Goal: Check status: Check status

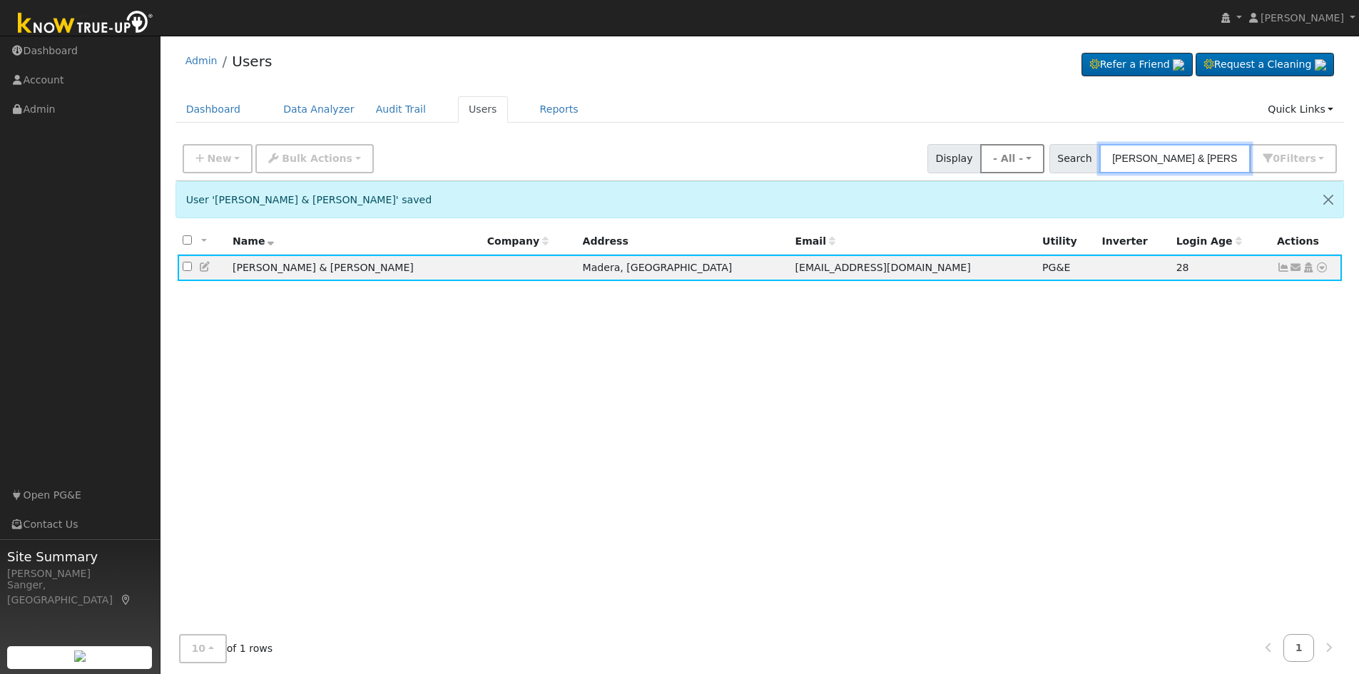
drag, startPoint x: 1234, startPoint y: 155, endPoint x: 1024, endPoint y: 155, distance: 209.8
click at [1024, 155] on div "New Add User Quick Add Quick Connect Quick Convert Lead Bulk Actions Send Email…" at bounding box center [760, 156] width 1160 height 34
paste input "[PERSON_NAME]"
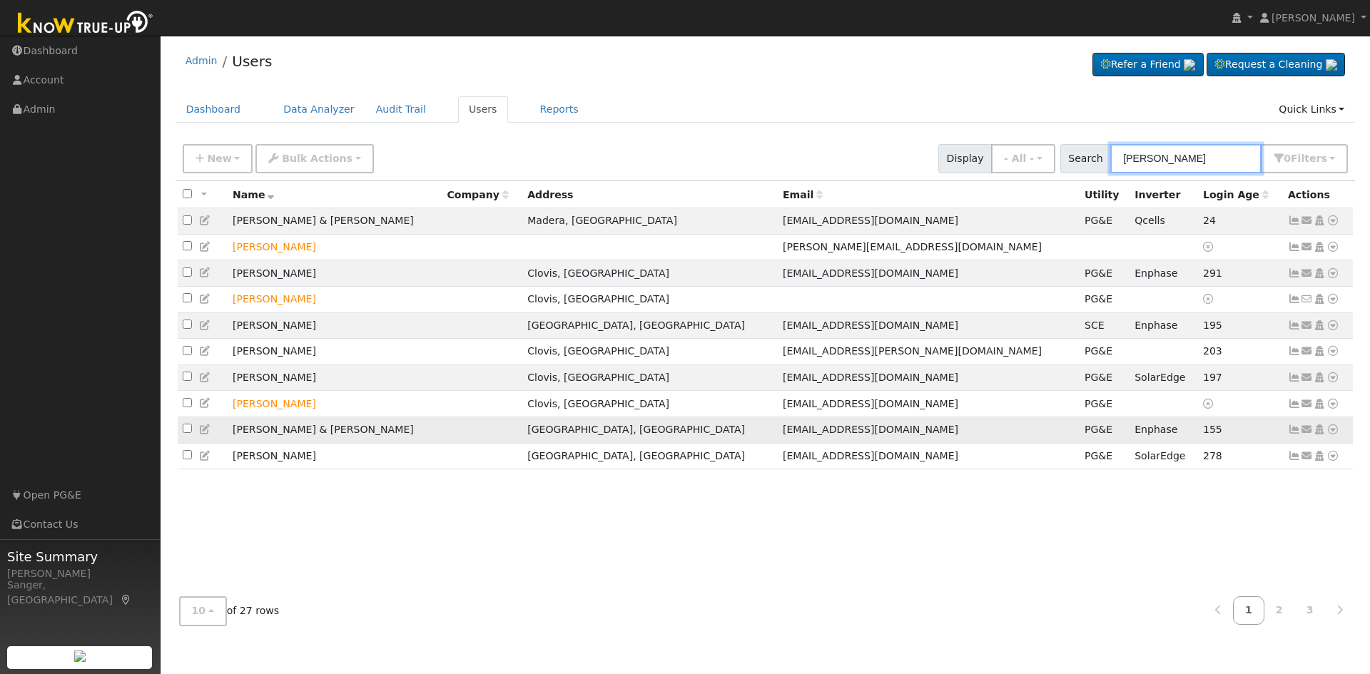
type input "[PERSON_NAME]"
click at [1292, 434] on icon at bounding box center [1294, 429] width 13 height 10
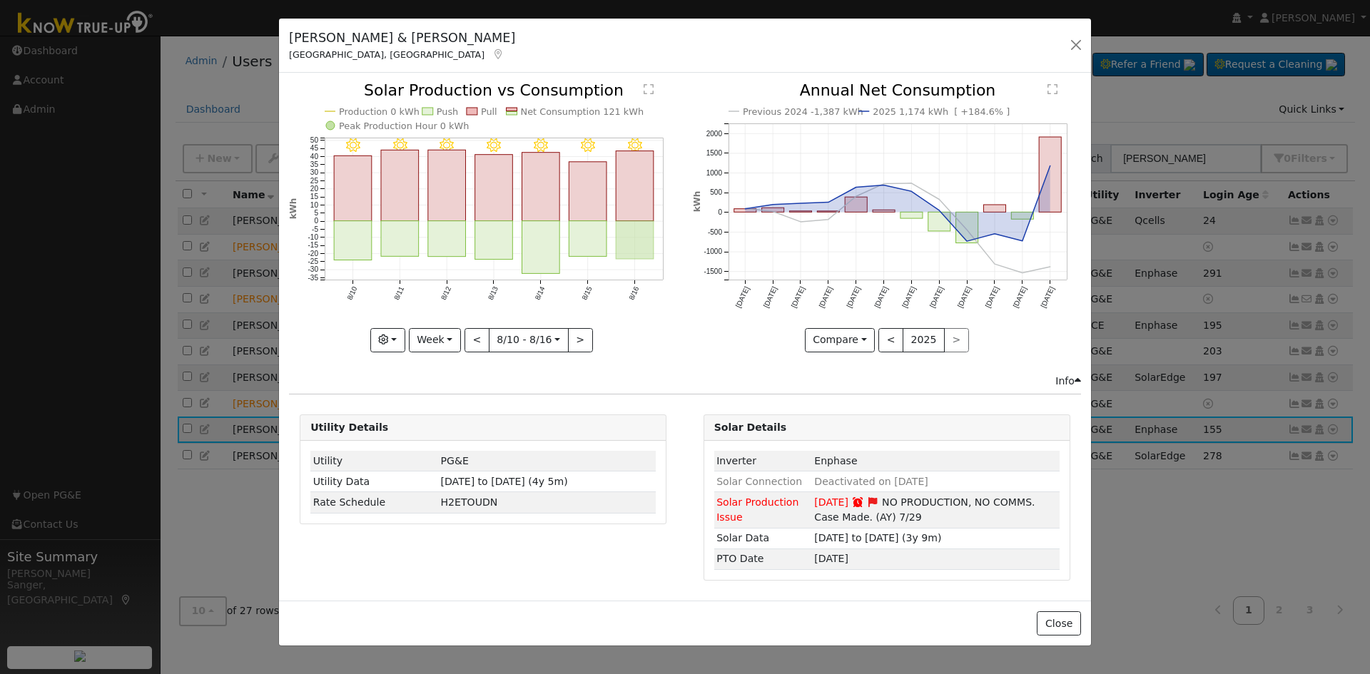
click at [641, 243] on rect "onclick=""" at bounding box center [635, 240] width 38 height 38
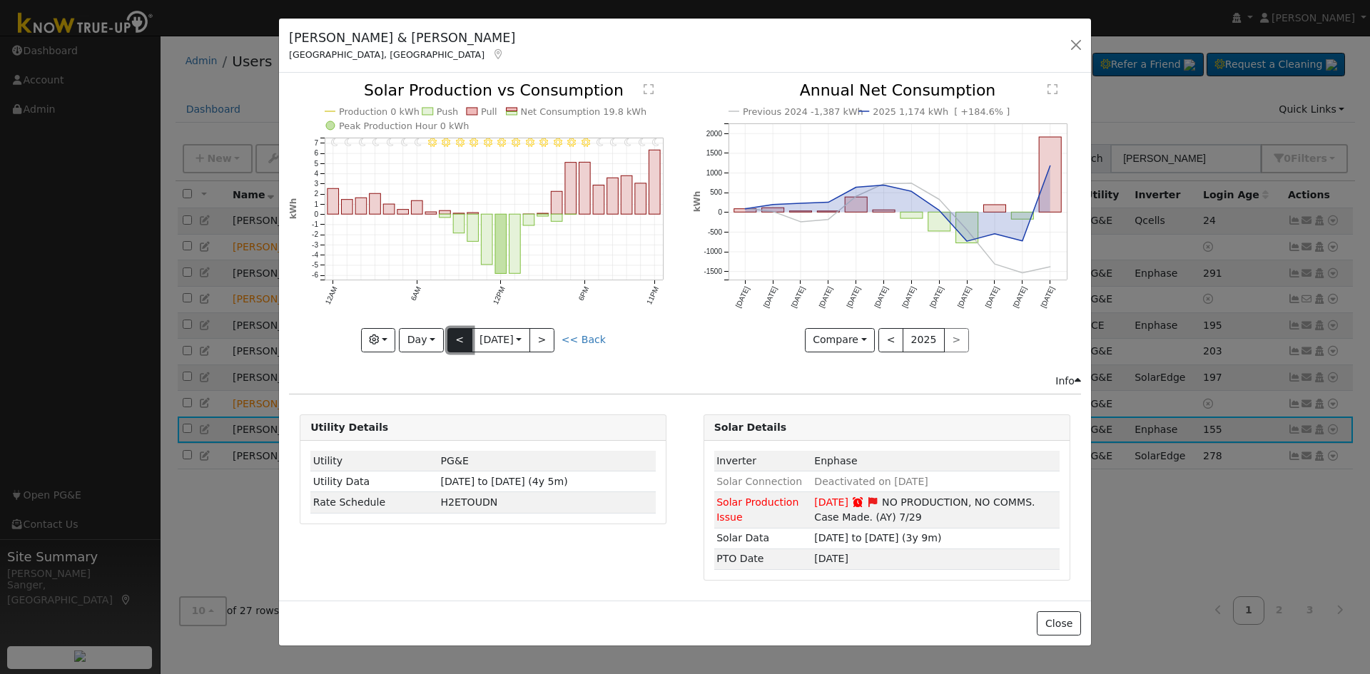
click at [456, 340] on button "<" at bounding box center [459, 340] width 25 height 24
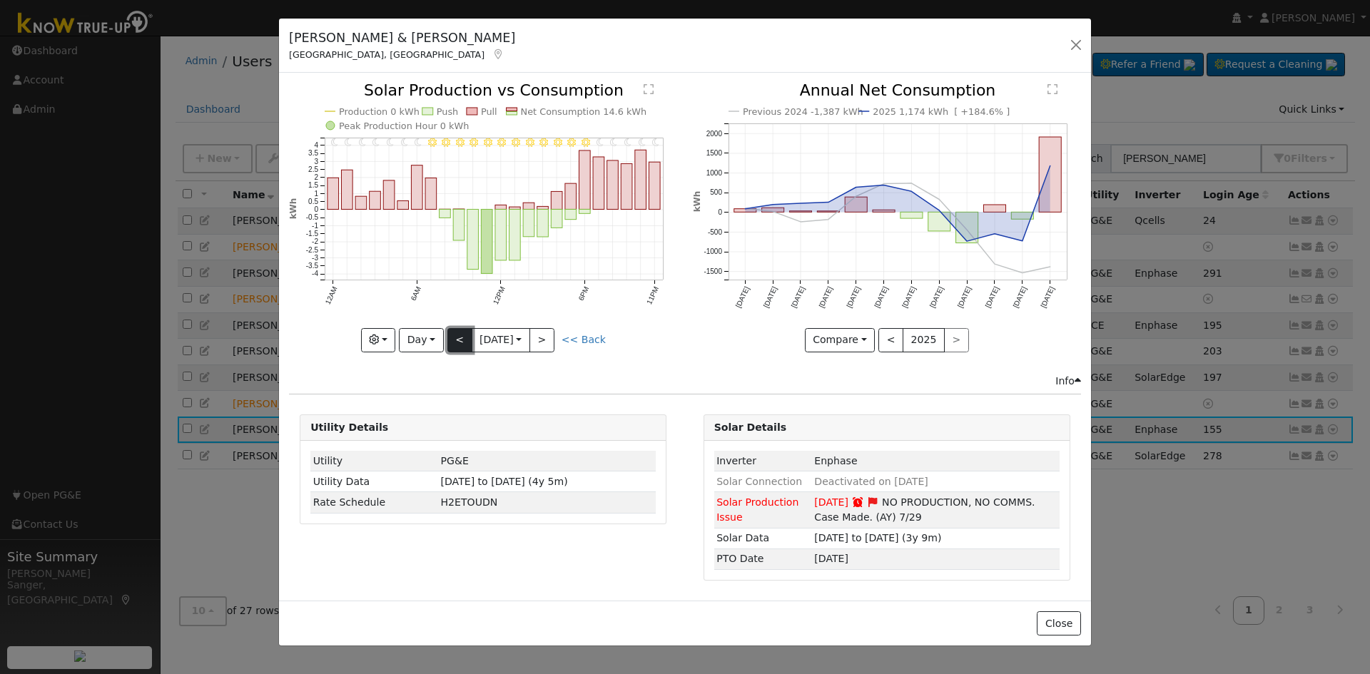
click at [456, 340] on button "<" at bounding box center [459, 340] width 25 height 24
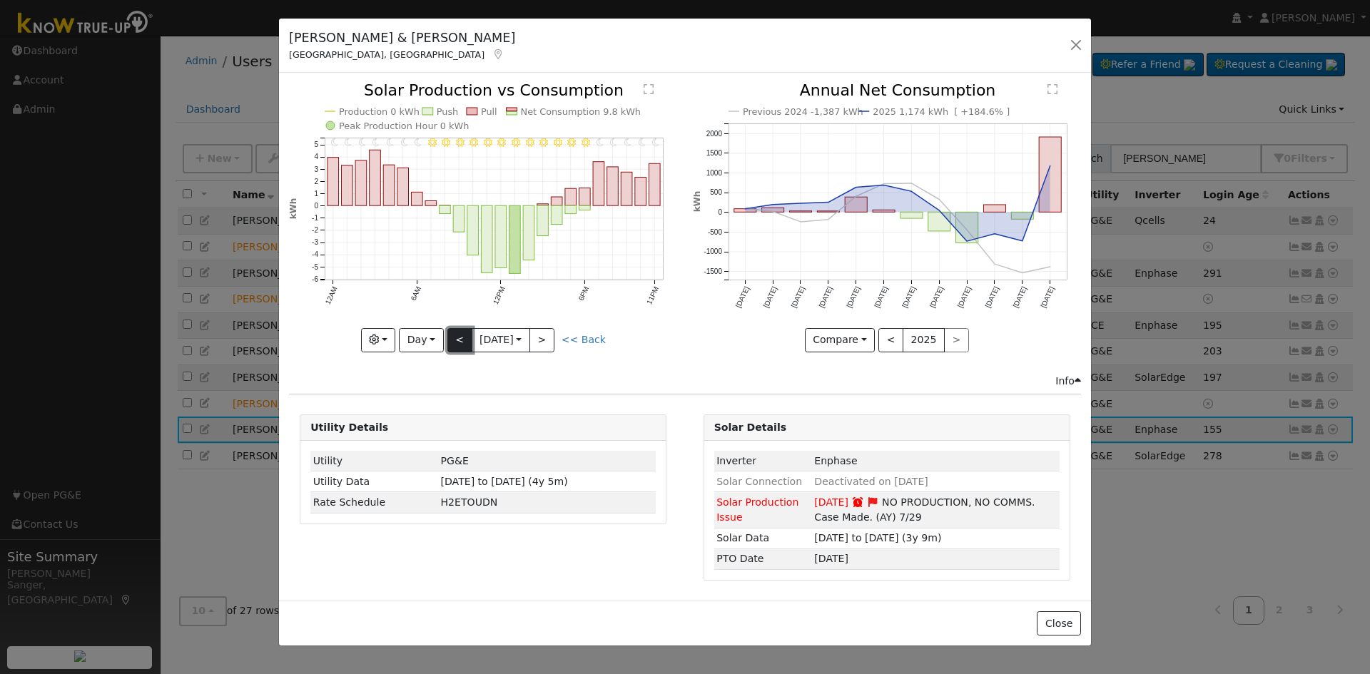
click at [456, 340] on button "<" at bounding box center [459, 340] width 25 height 24
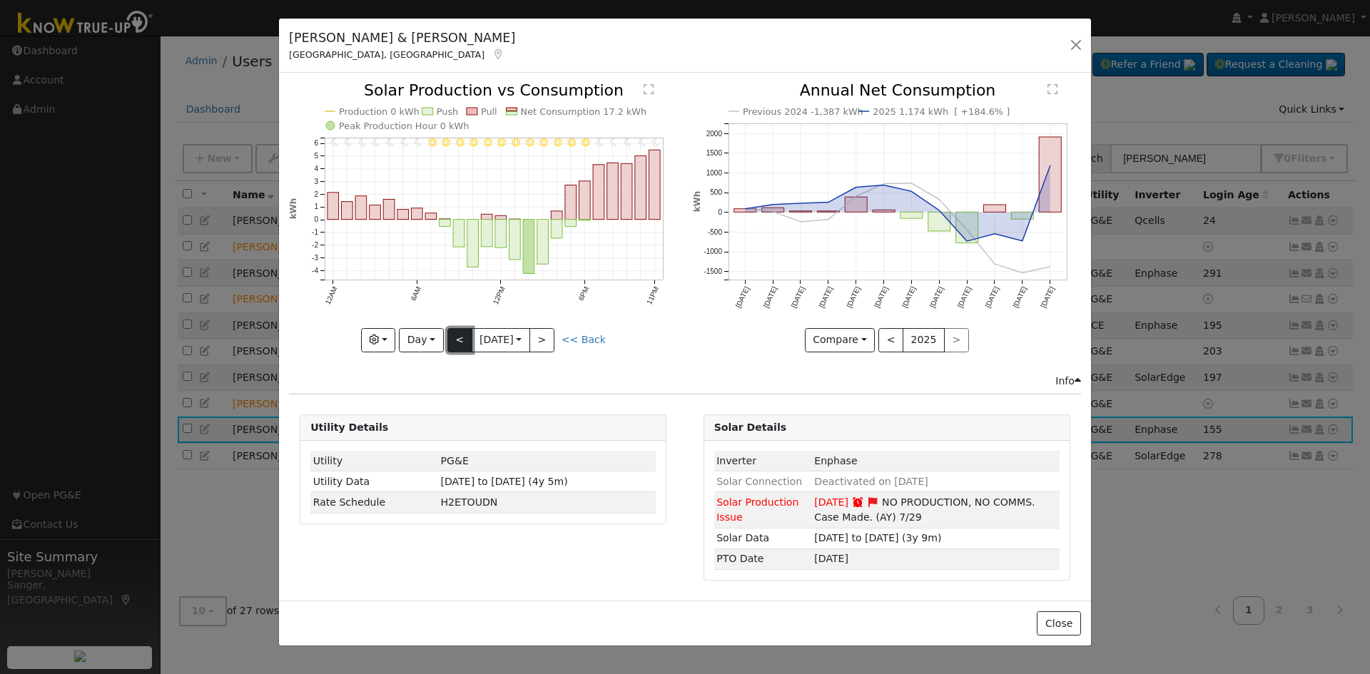
click at [456, 340] on button "<" at bounding box center [459, 340] width 25 height 24
click at [456, 340] on div at bounding box center [483, 217] width 388 height 269
click at [456, 340] on button "<" at bounding box center [459, 340] width 25 height 24
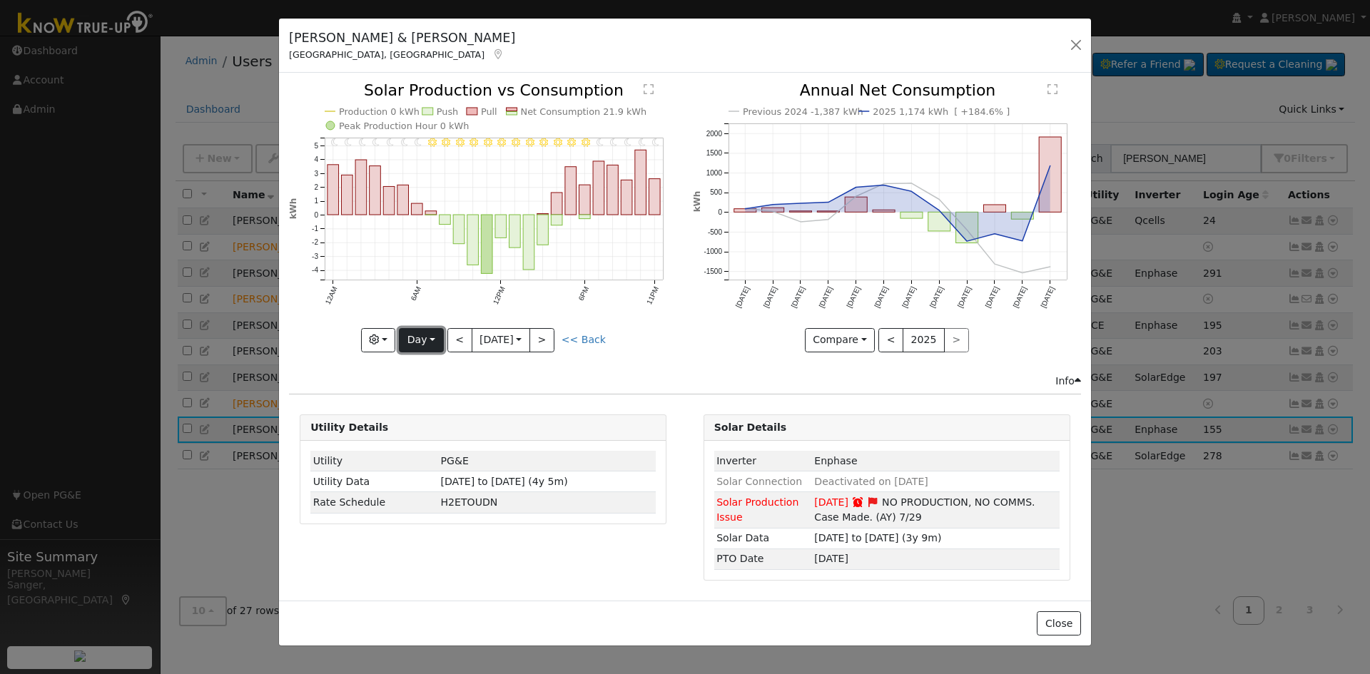
click at [410, 335] on button "Day" at bounding box center [421, 340] width 44 height 24
click at [426, 387] on link "Week" at bounding box center [449, 390] width 99 height 20
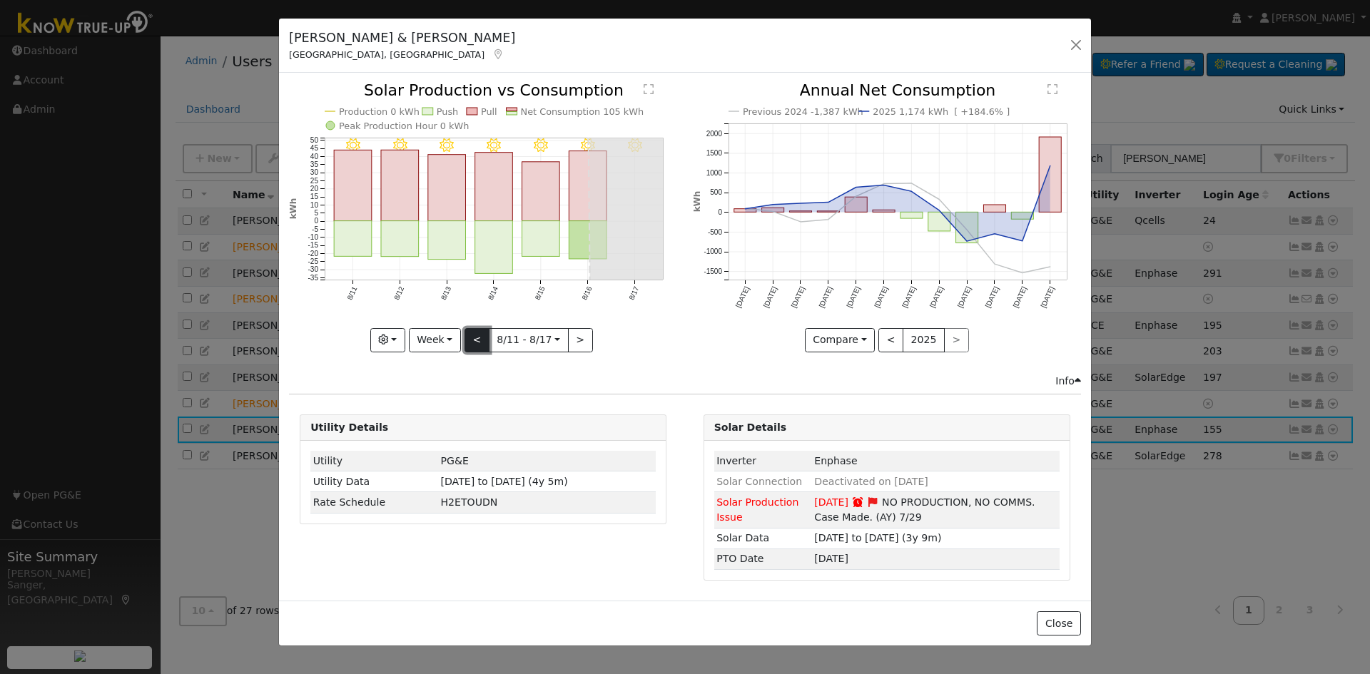
click at [474, 336] on button "<" at bounding box center [476, 340] width 25 height 24
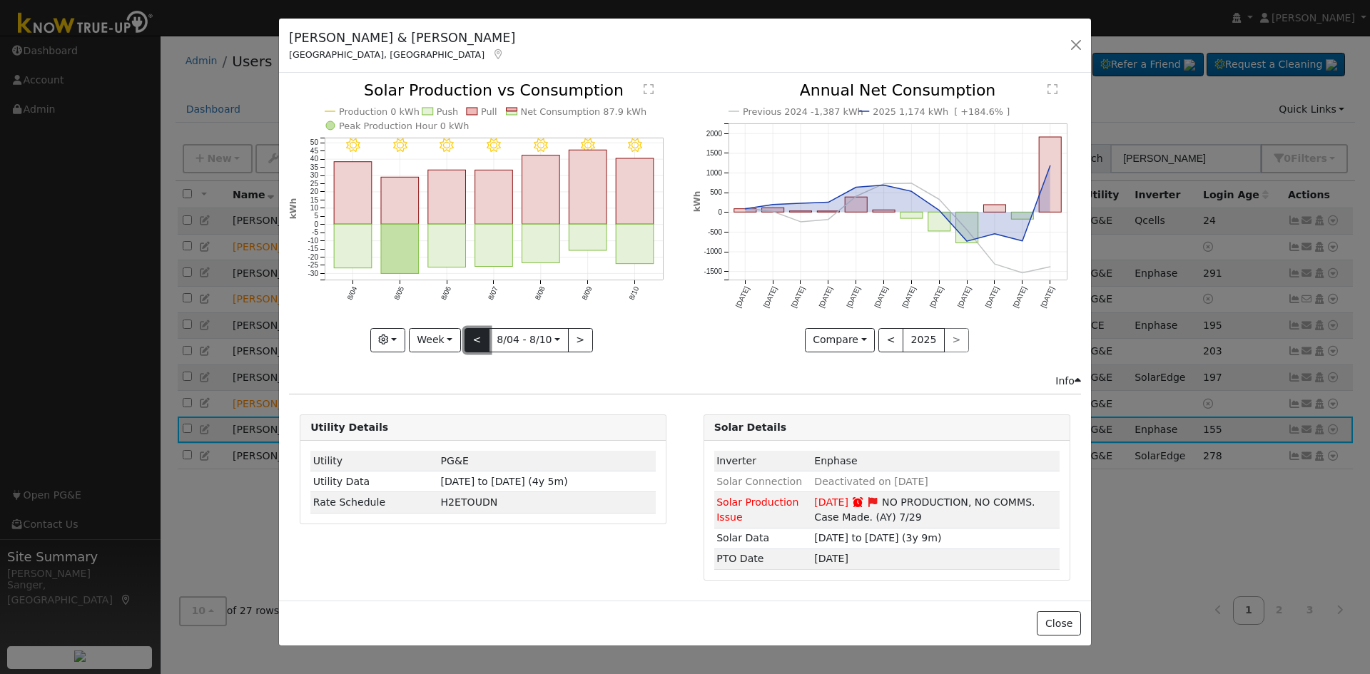
click at [474, 336] on button "<" at bounding box center [476, 340] width 25 height 24
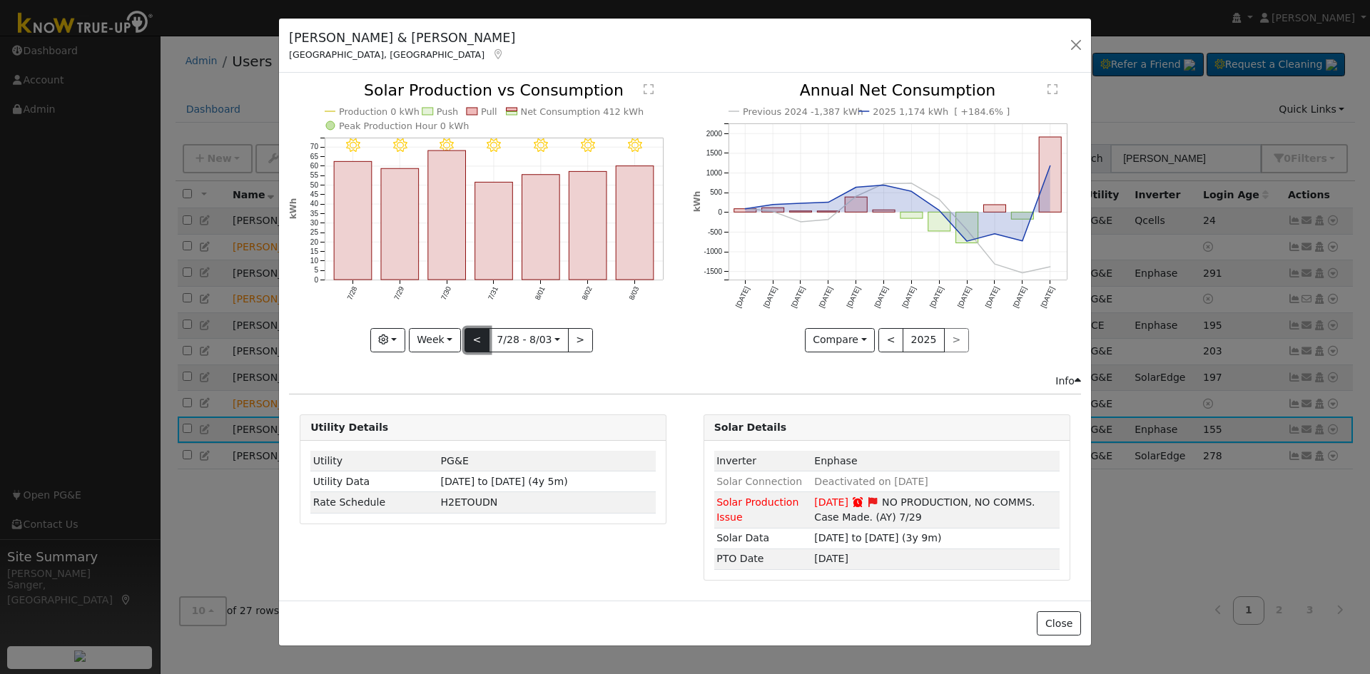
click at [474, 336] on button "<" at bounding box center [476, 340] width 25 height 24
click at [477, 340] on button "<" at bounding box center [476, 340] width 25 height 24
click at [478, 339] on div "7/20 - Clear 7/19 - Clear 7/18 - Clear 7/17 - Clear 7/16 - Clear 7/15 - Clear 7…" at bounding box center [483, 217] width 388 height 269
click at [478, 339] on button "<" at bounding box center [476, 340] width 25 height 24
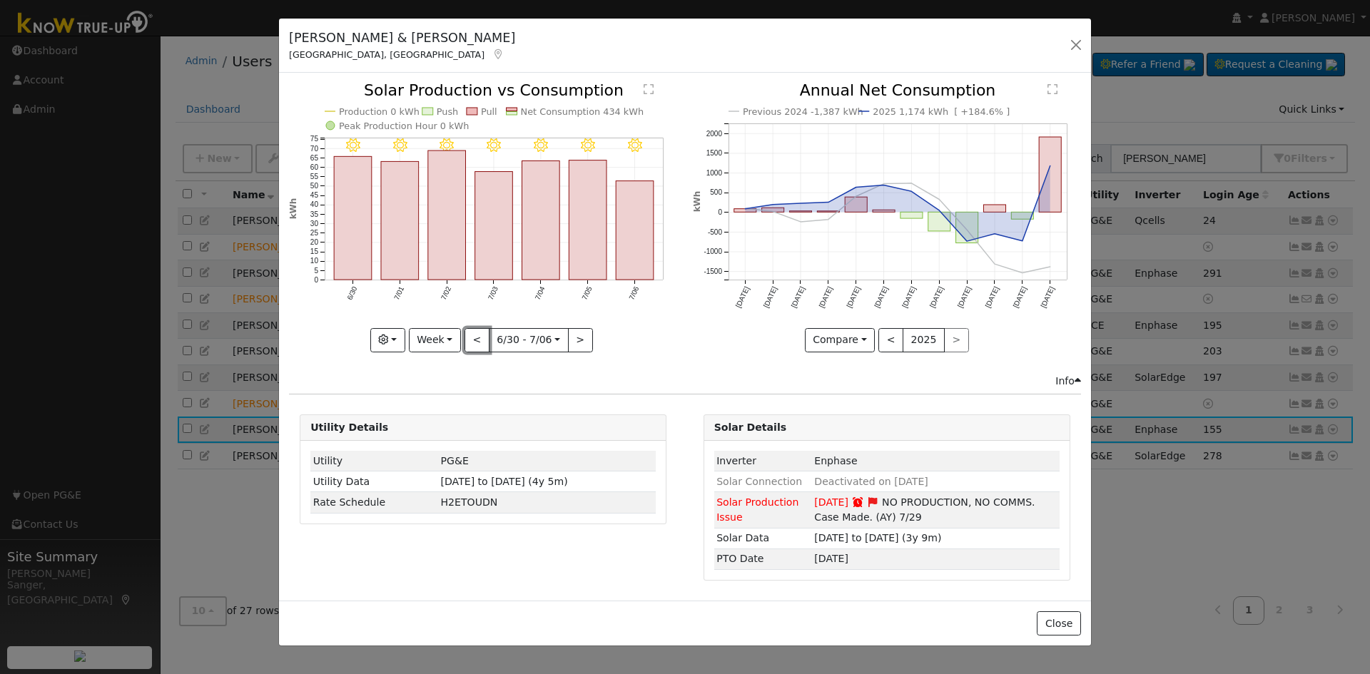
click at [478, 339] on button "<" at bounding box center [476, 340] width 25 height 24
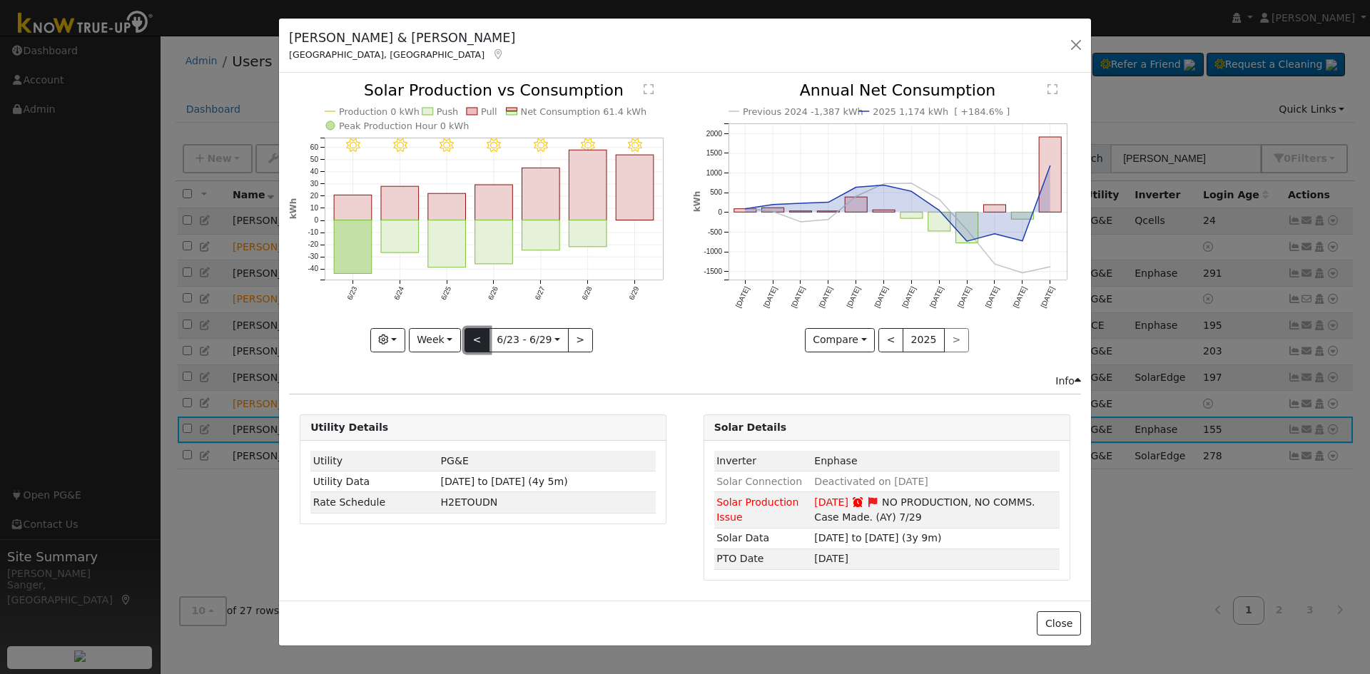
click at [472, 337] on button "<" at bounding box center [476, 340] width 25 height 24
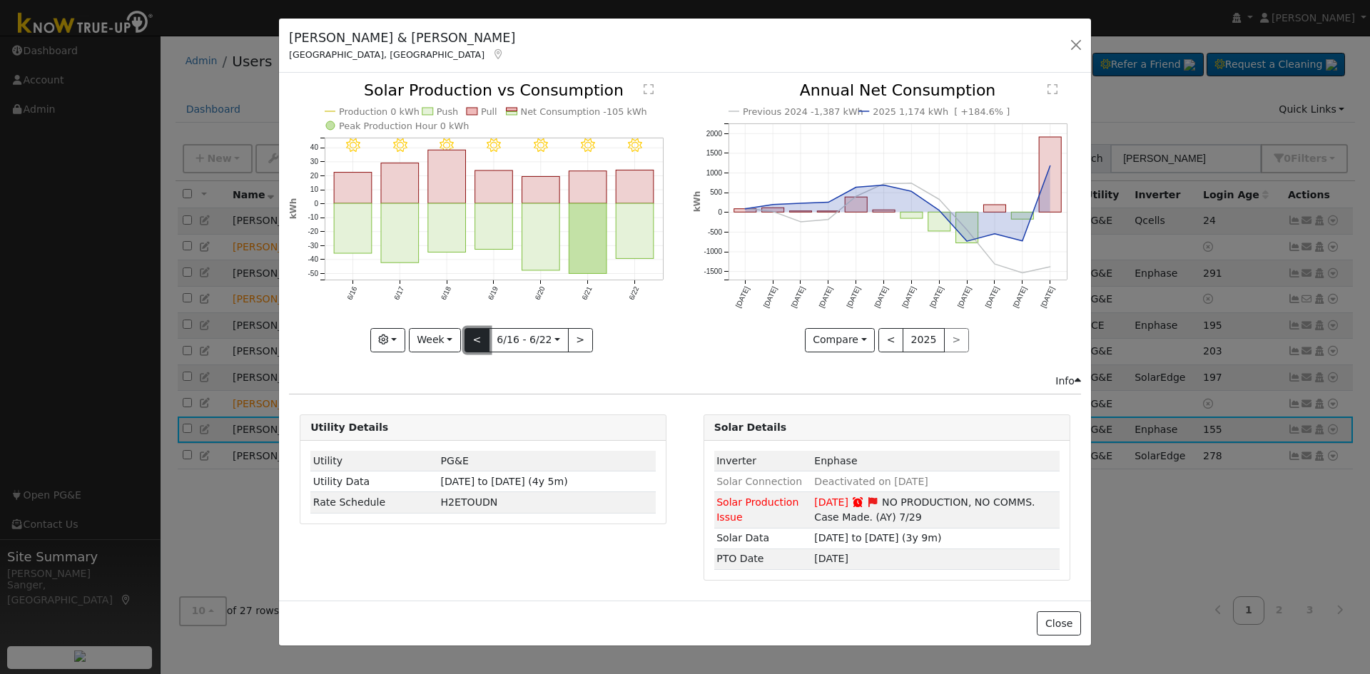
click at [472, 337] on button "<" at bounding box center [476, 340] width 25 height 24
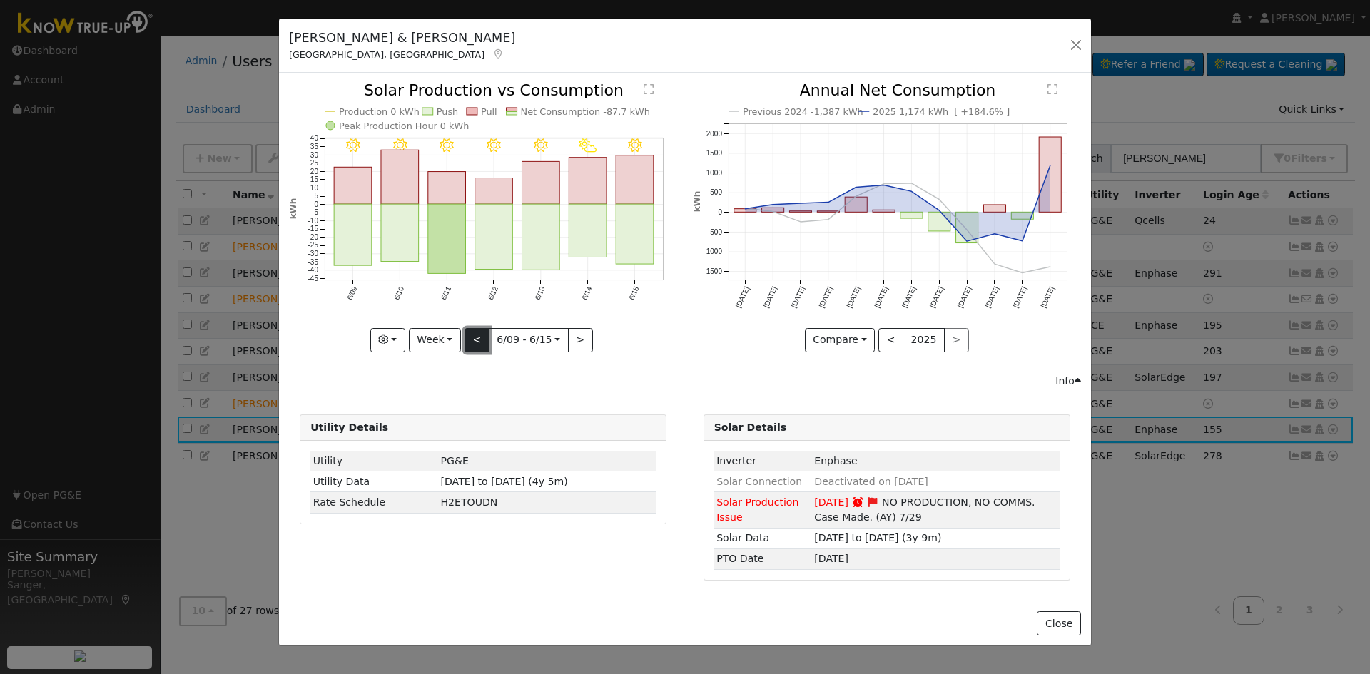
click at [472, 337] on button "<" at bounding box center [476, 340] width 25 height 24
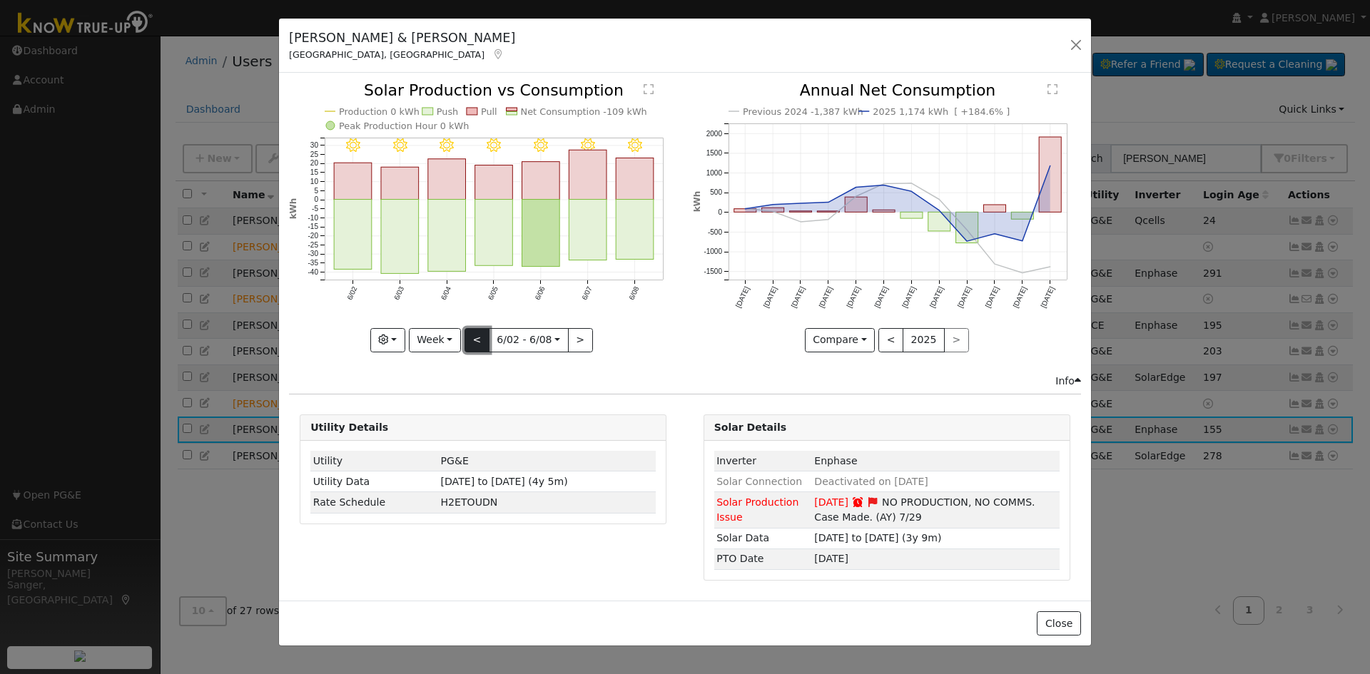
click at [472, 337] on button "<" at bounding box center [476, 340] width 25 height 24
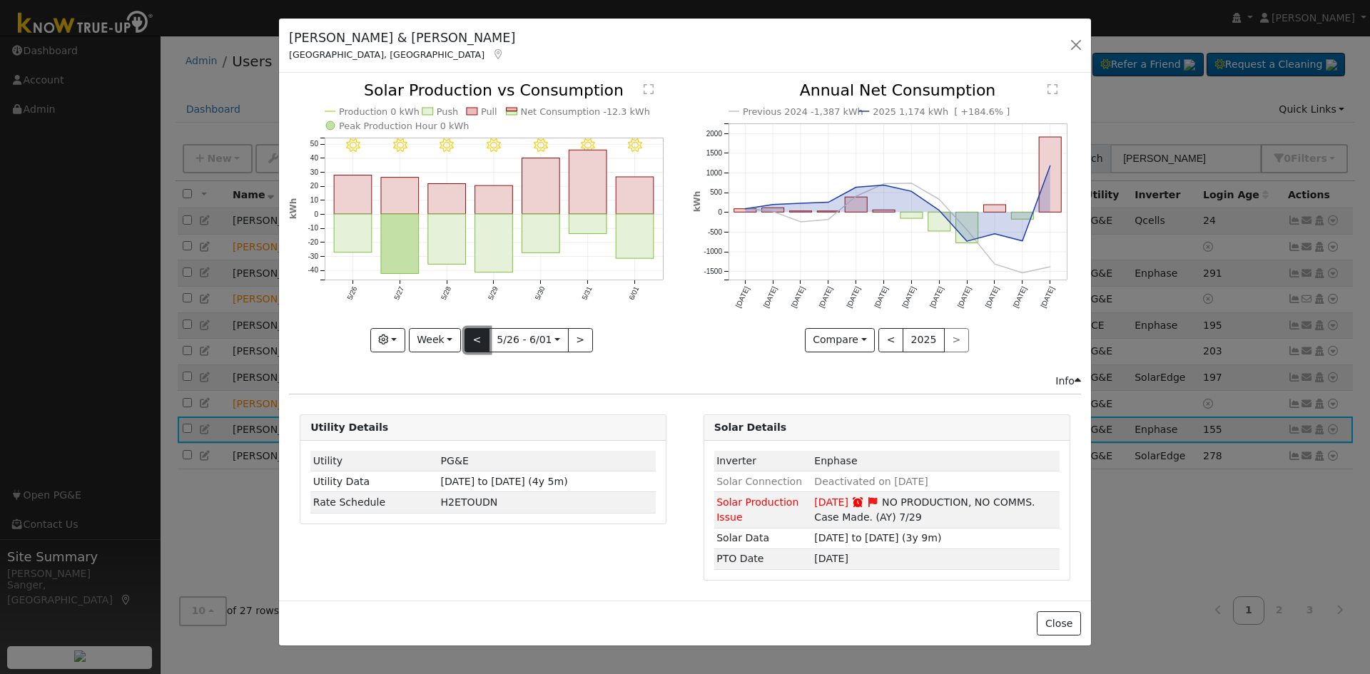
click at [472, 337] on button "<" at bounding box center [476, 340] width 25 height 24
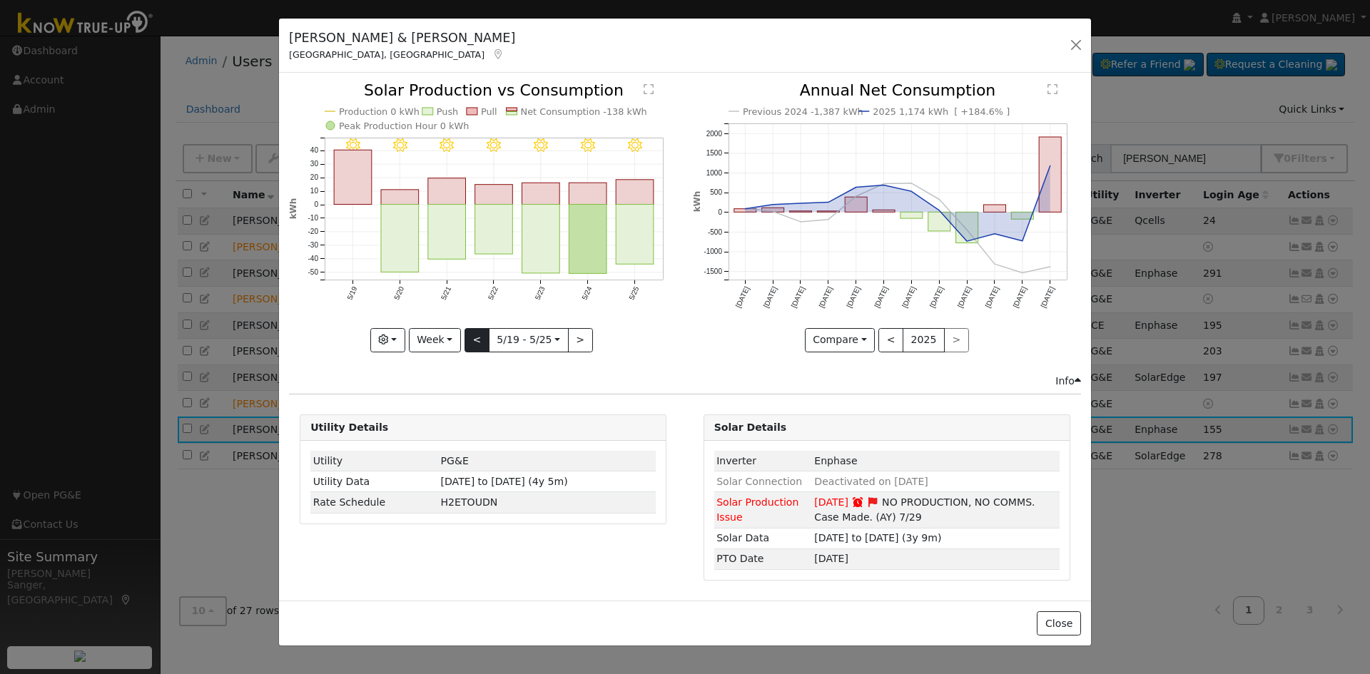
click at [472, 337] on div "5/25 - Clear 5/24 - Clear 5/23 - Clear 5/22 - Clear 5/21 - Clear 5/20 - Clear 5…" at bounding box center [483, 217] width 388 height 269
click at [472, 337] on button "<" at bounding box center [476, 340] width 25 height 24
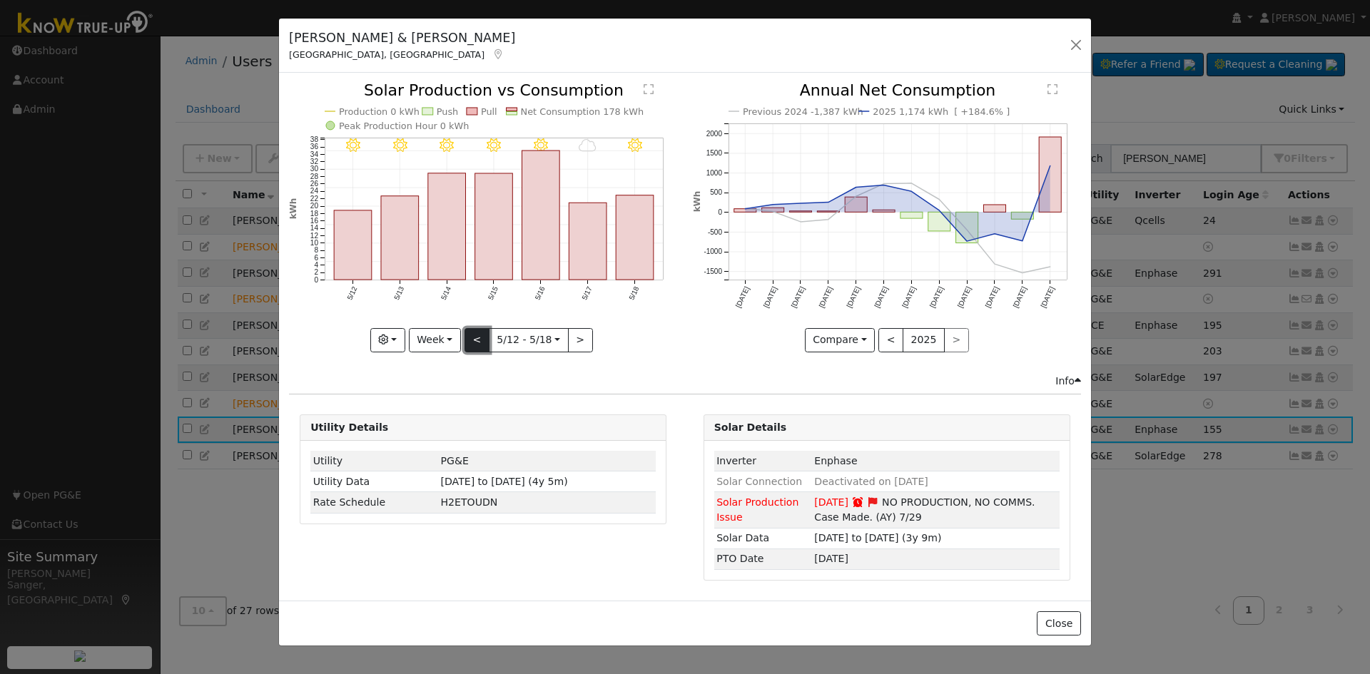
click at [471, 334] on button "<" at bounding box center [476, 340] width 25 height 24
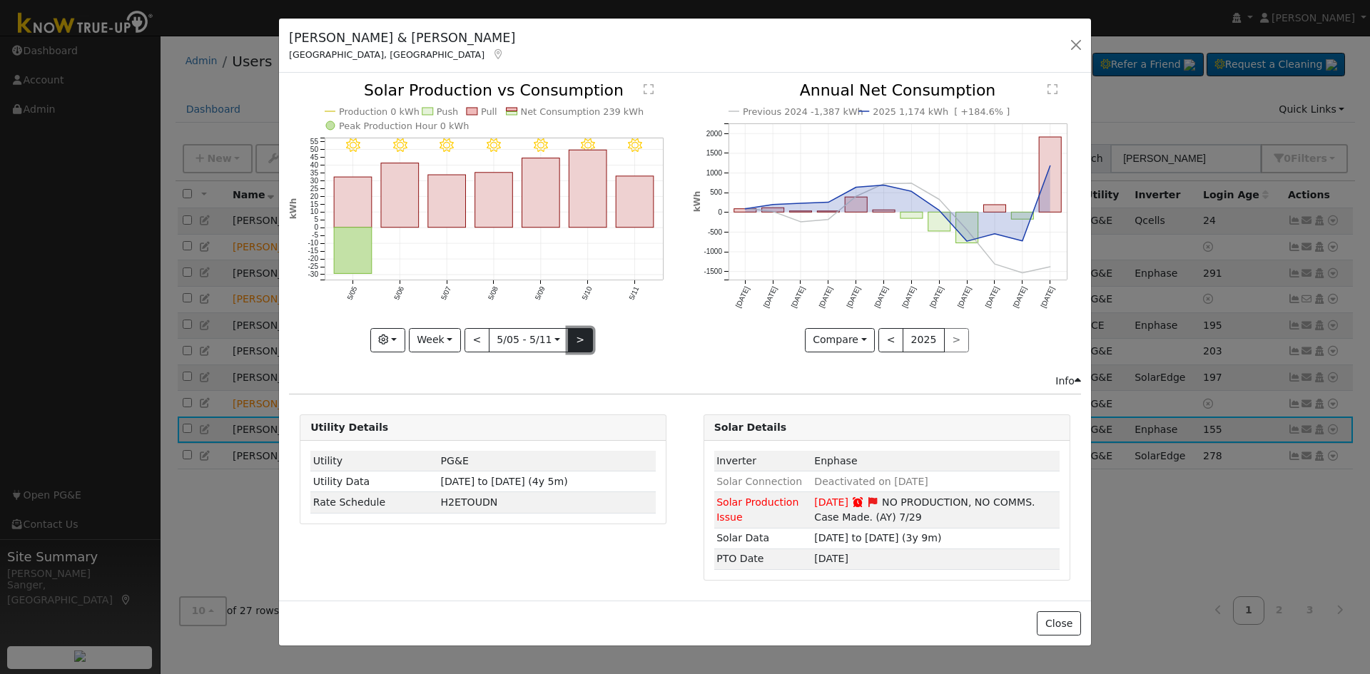
click at [585, 335] on button ">" at bounding box center [580, 340] width 25 height 24
type input "[DATE]"
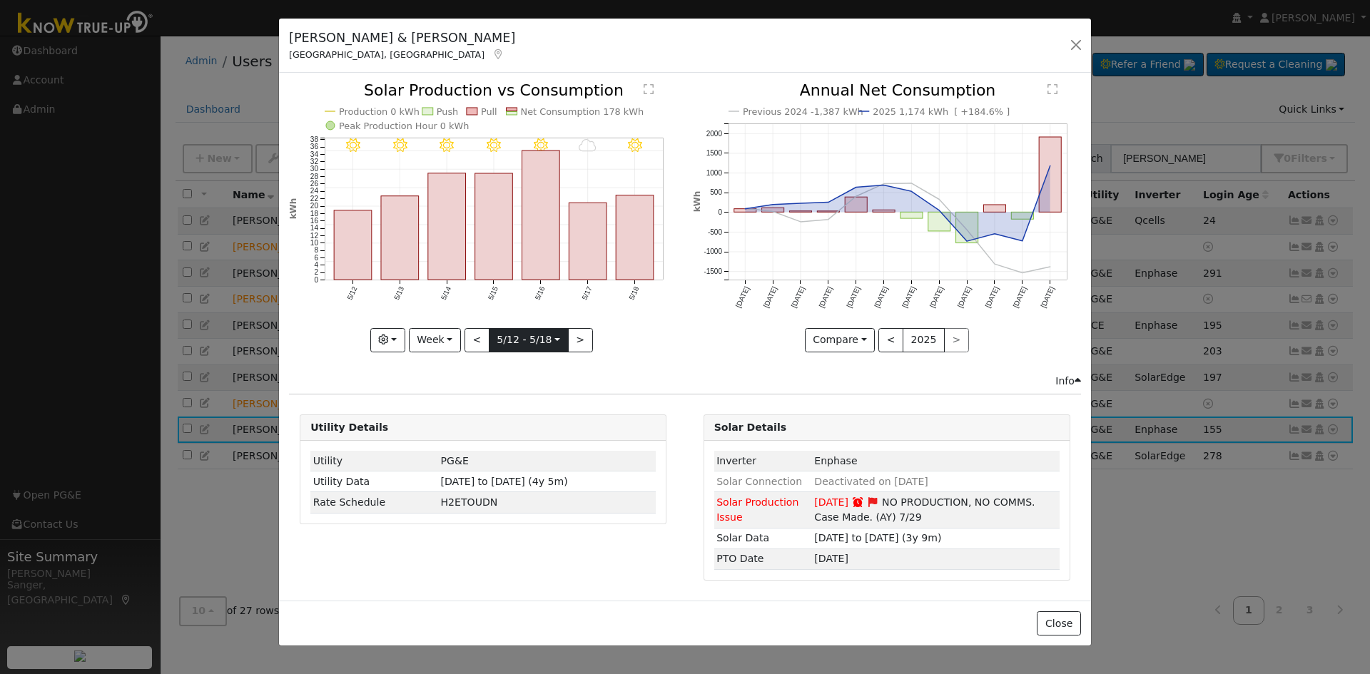
click at [544, 333] on input "[DATE]" at bounding box center [528, 340] width 78 height 23
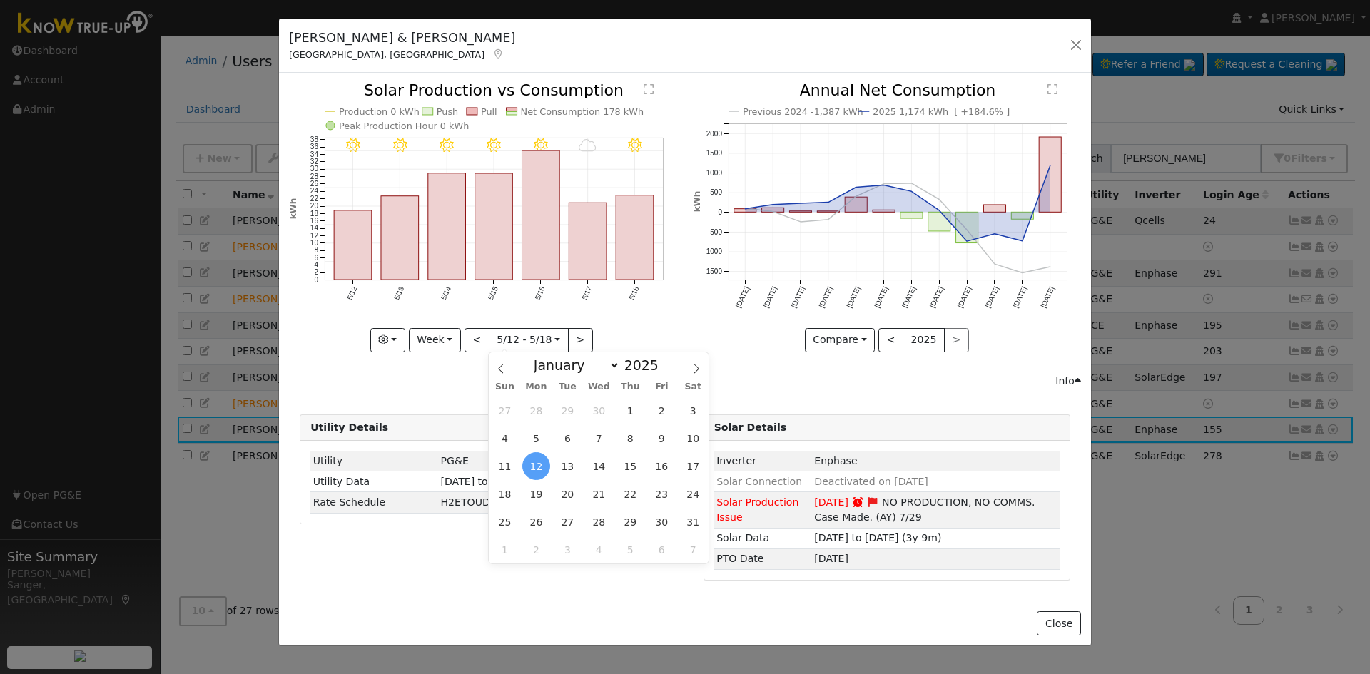
click at [544, 353] on div "January February March April May June July August September October November [D…" at bounding box center [599, 364] width 165 height 24
click at [554, 363] on select "January February March April May June July August September October November De…" at bounding box center [573, 365] width 93 height 17
select select "6"
click at [538, 357] on select "January February March April May June July August September October November De…" at bounding box center [573, 365] width 93 height 17
click at [566, 402] on span "1" at bounding box center [568, 411] width 28 height 28
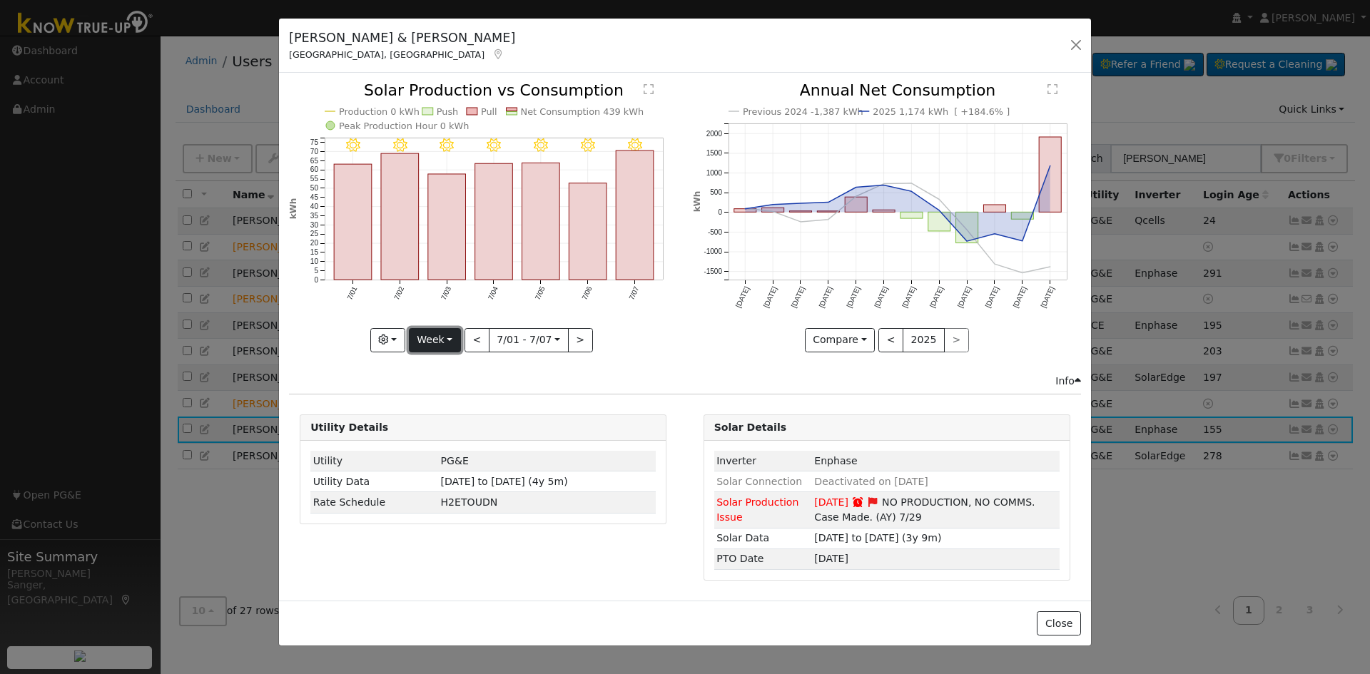
click at [434, 337] on button "Week" at bounding box center [435, 340] width 52 height 24
click at [459, 434] on link "Year" at bounding box center [459, 430] width 99 height 20
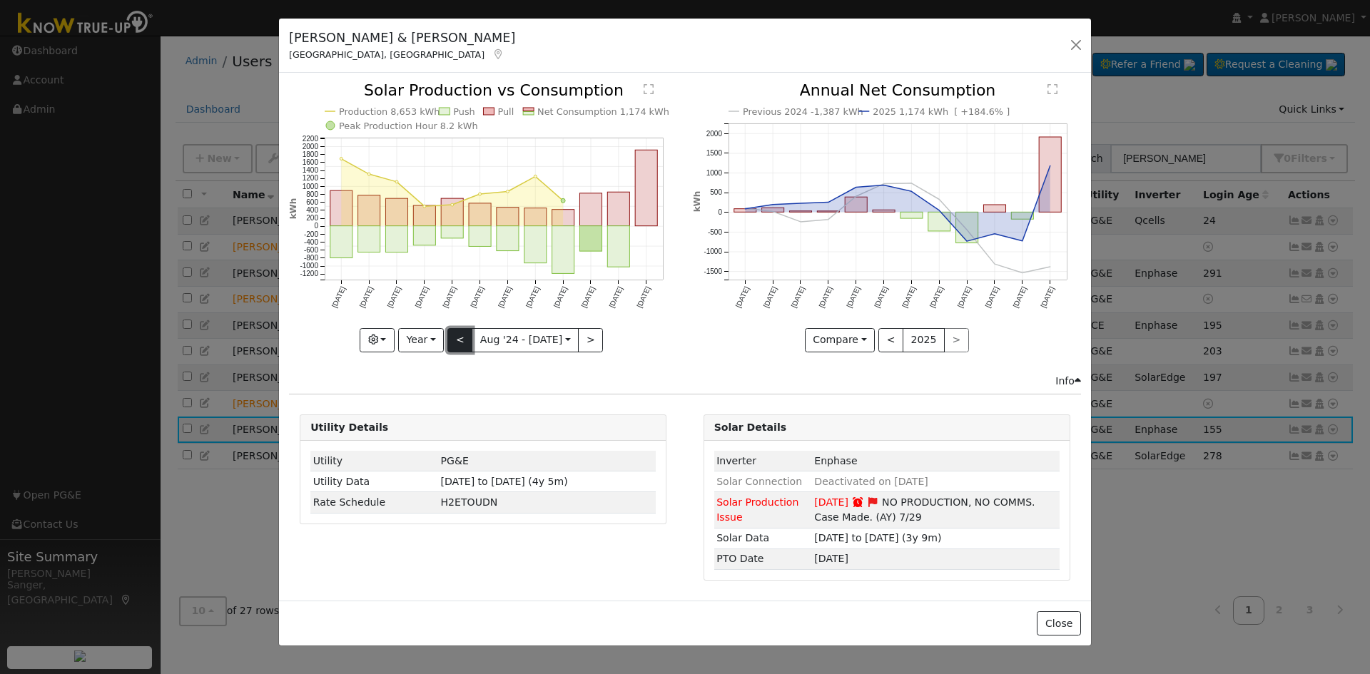
click at [457, 337] on button "<" at bounding box center [459, 340] width 25 height 24
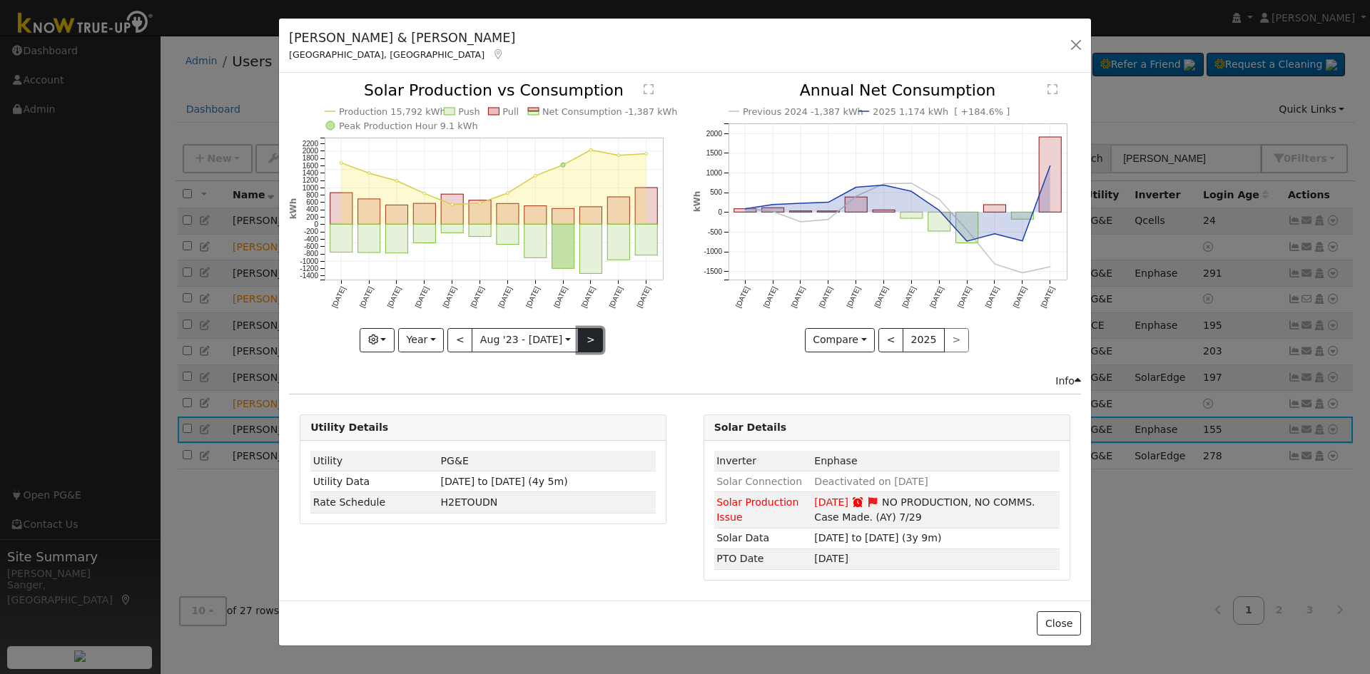
click at [578, 335] on button ">" at bounding box center [590, 340] width 25 height 24
type input "[DATE]"
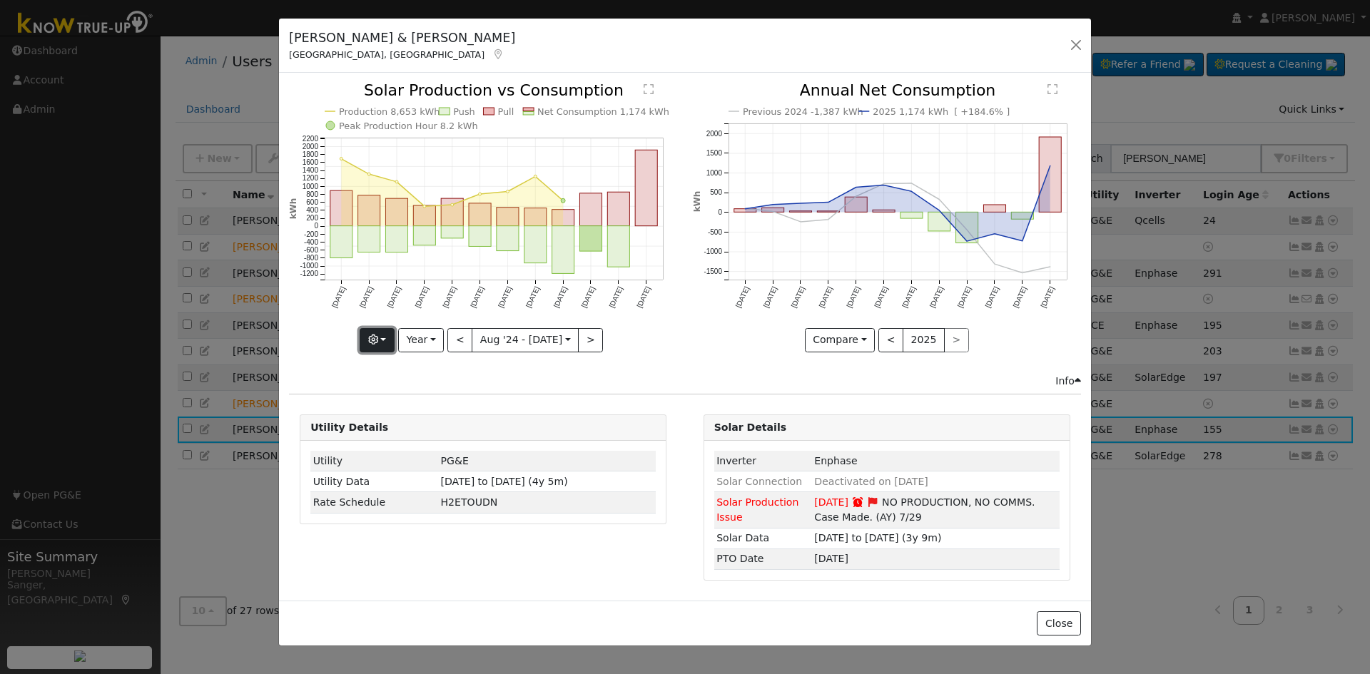
click at [378, 341] on icon "button" at bounding box center [373, 340] width 10 height 10
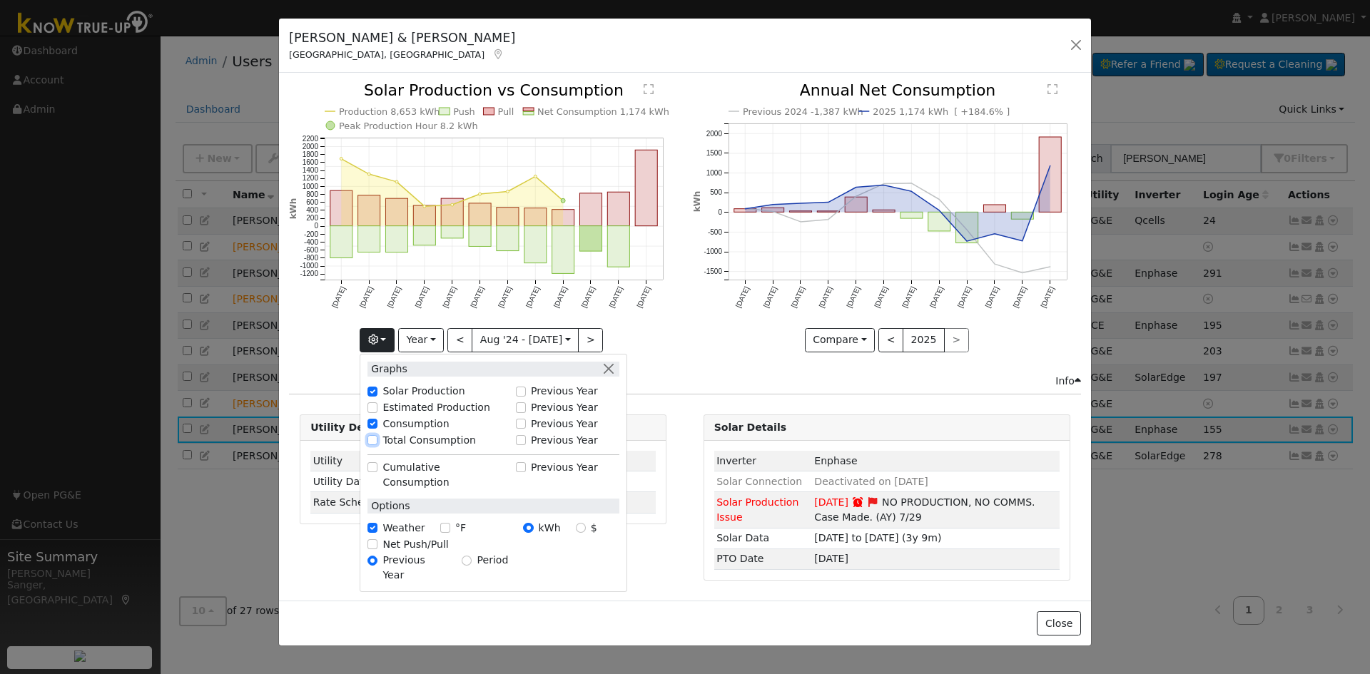
click at [377, 438] on input "Total Consumption" at bounding box center [372, 440] width 10 height 10
checkbox input "true"
click at [661, 330] on icon "Production 8,653 kWh Push Pull Total Consumption 8,342 kWh Net Consumption 1,17…" at bounding box center [483, 217] width 388 height 268
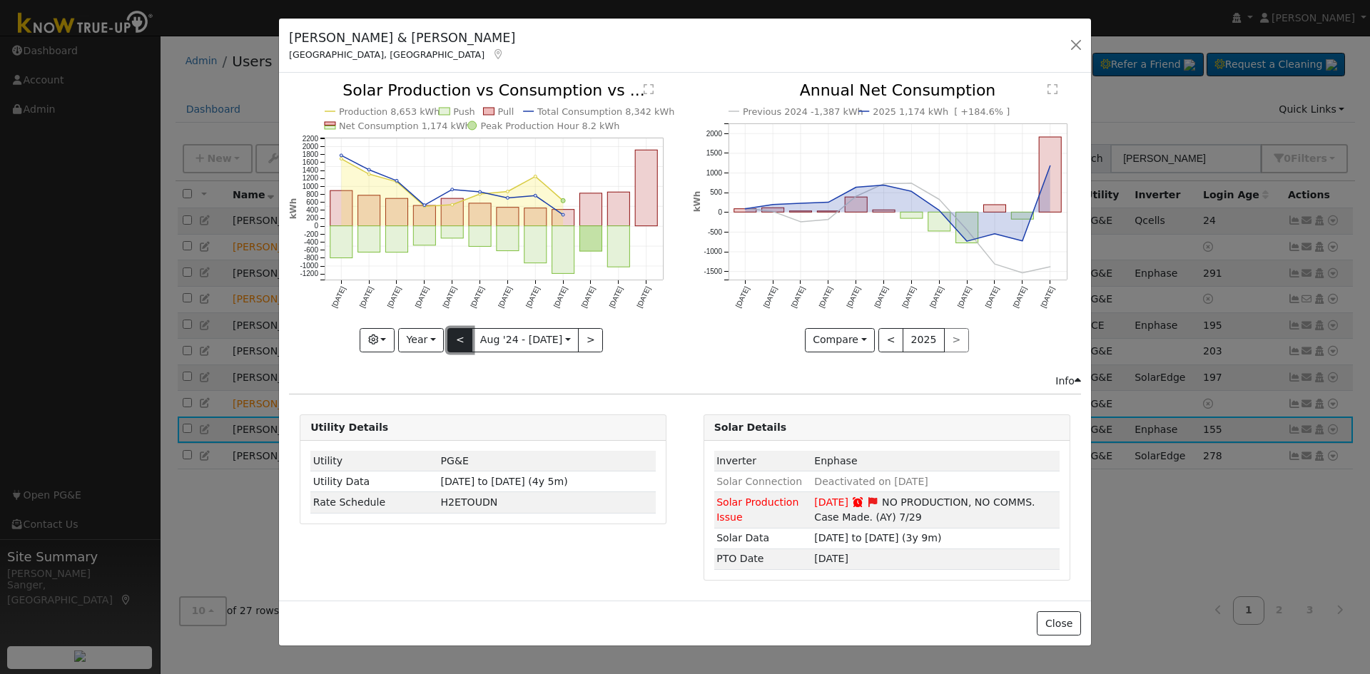
click at [461, 338] on button "<" at bounding box center [459, 340] width 25 height 24
type input "[DATE]"
